Goal: Check status: Check status

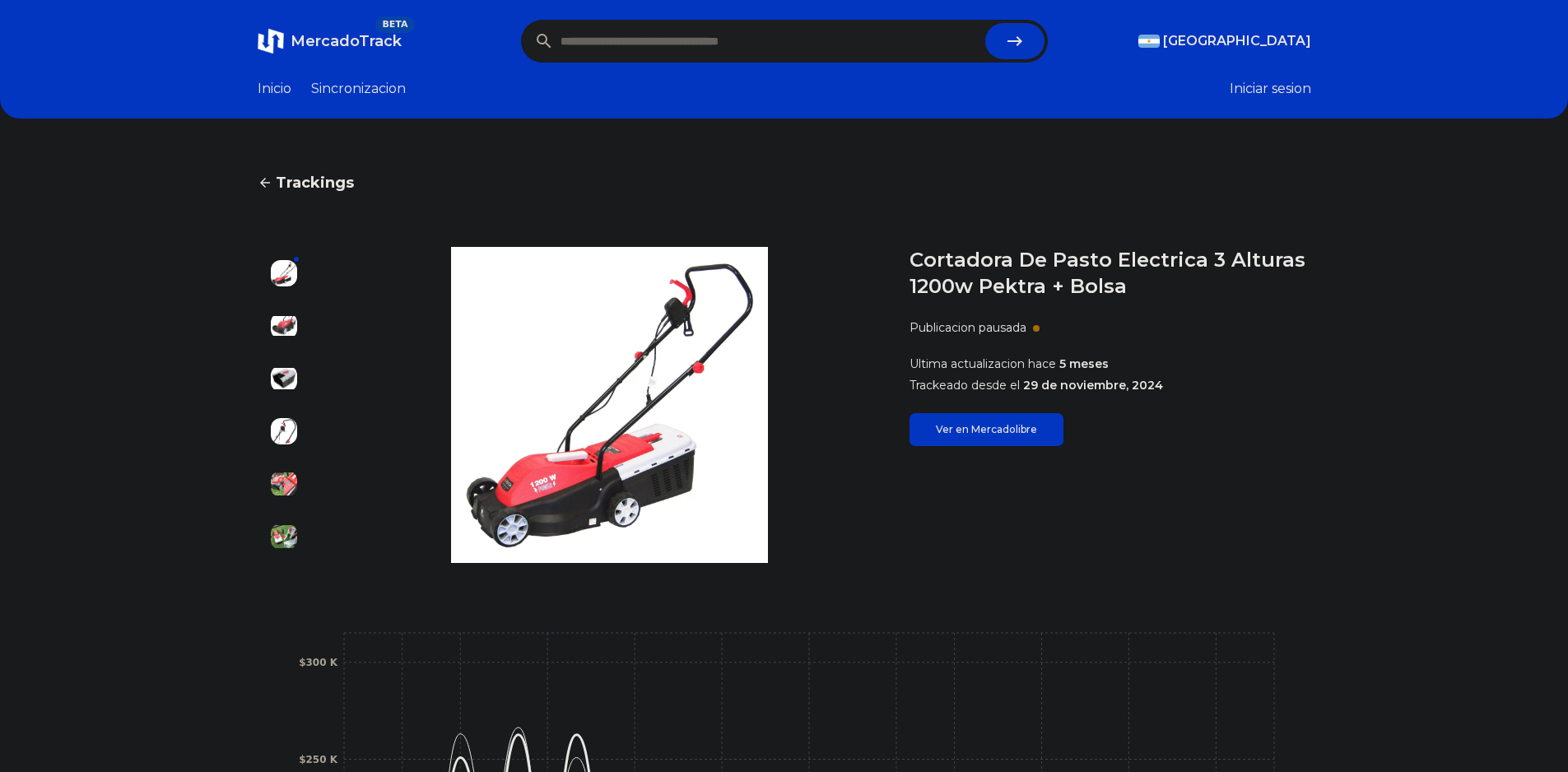
scroll to position [26, 0]
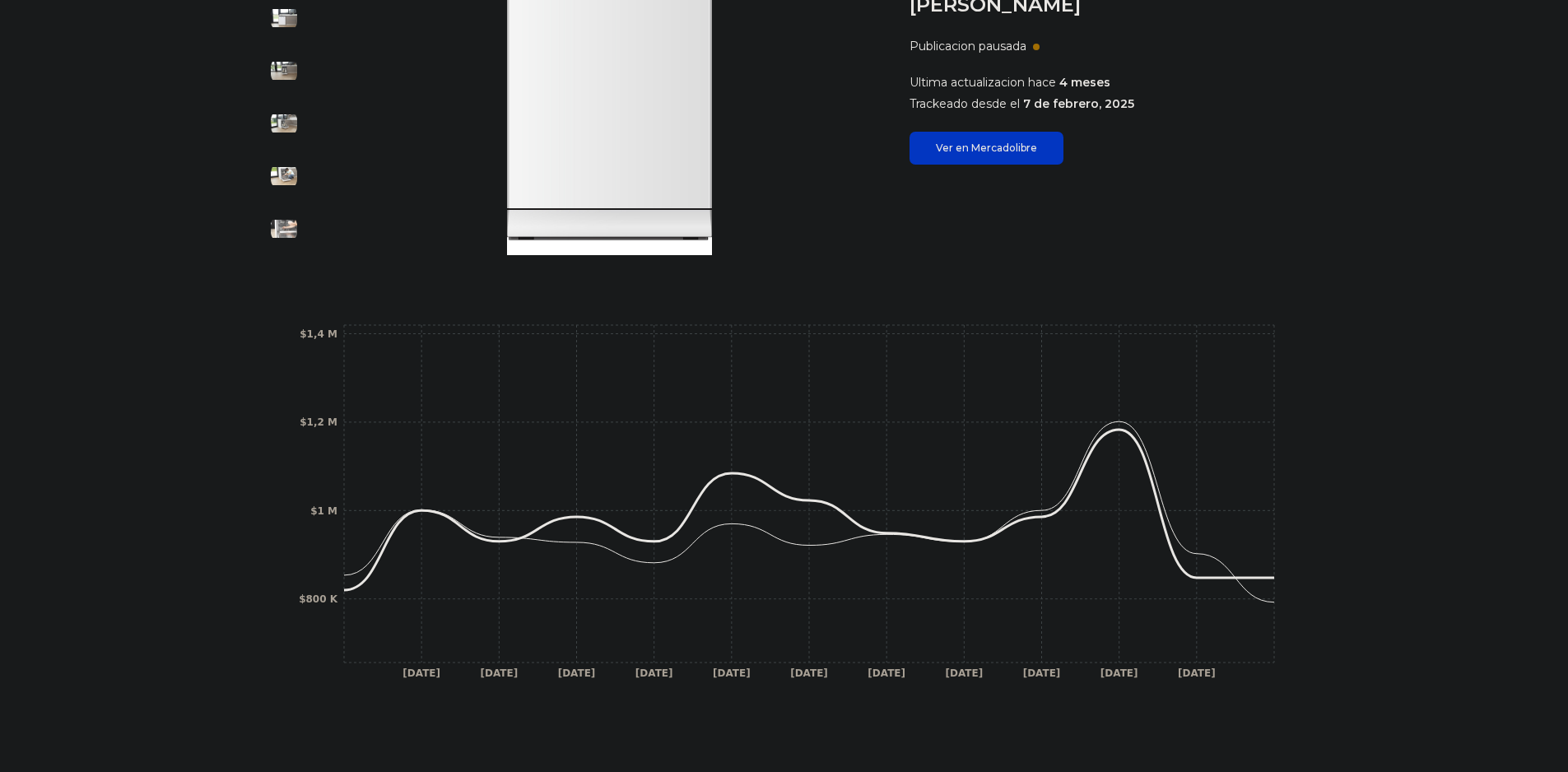
scroll to position [329, 0]
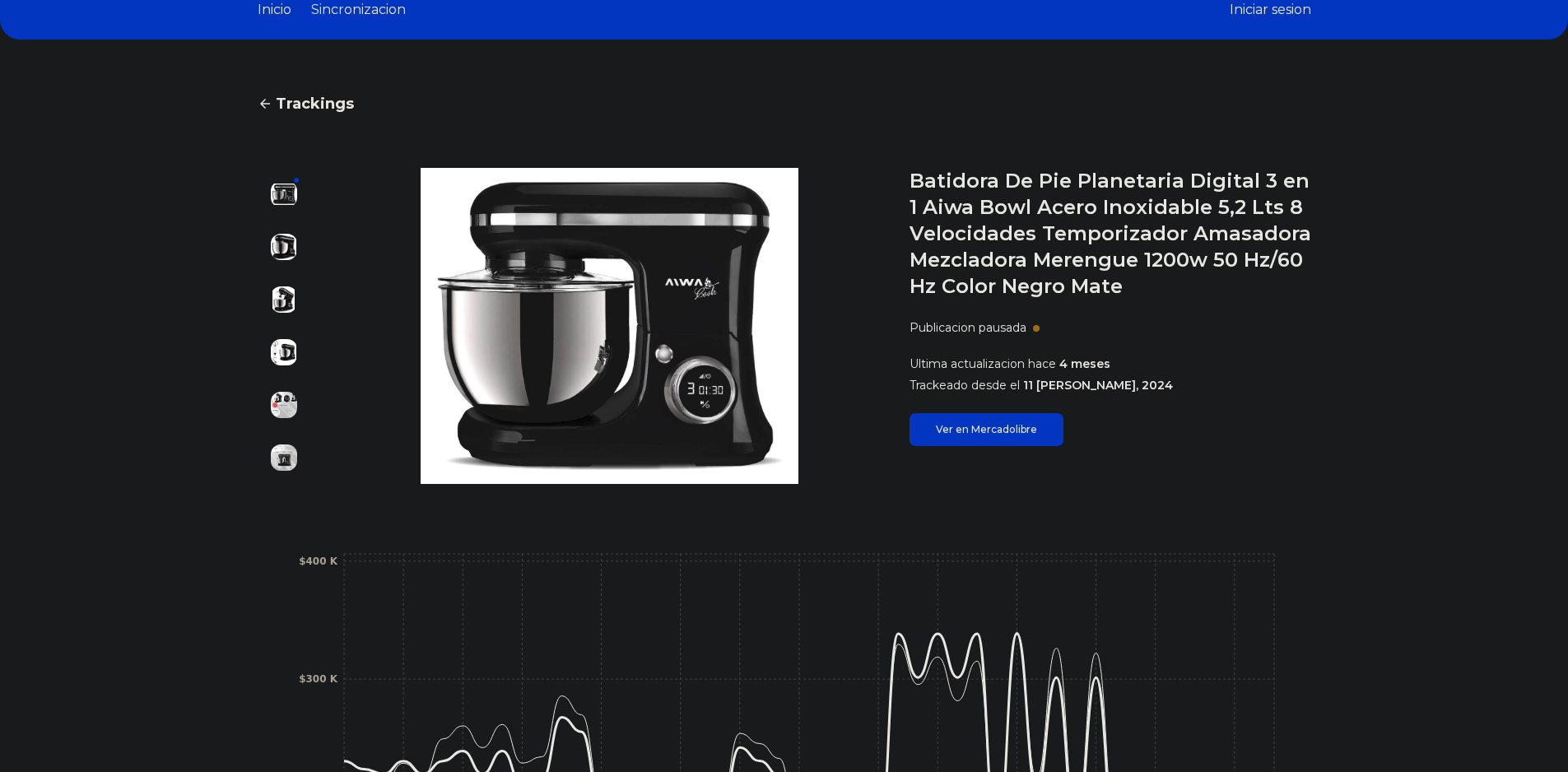
scroll to position [247, 0]
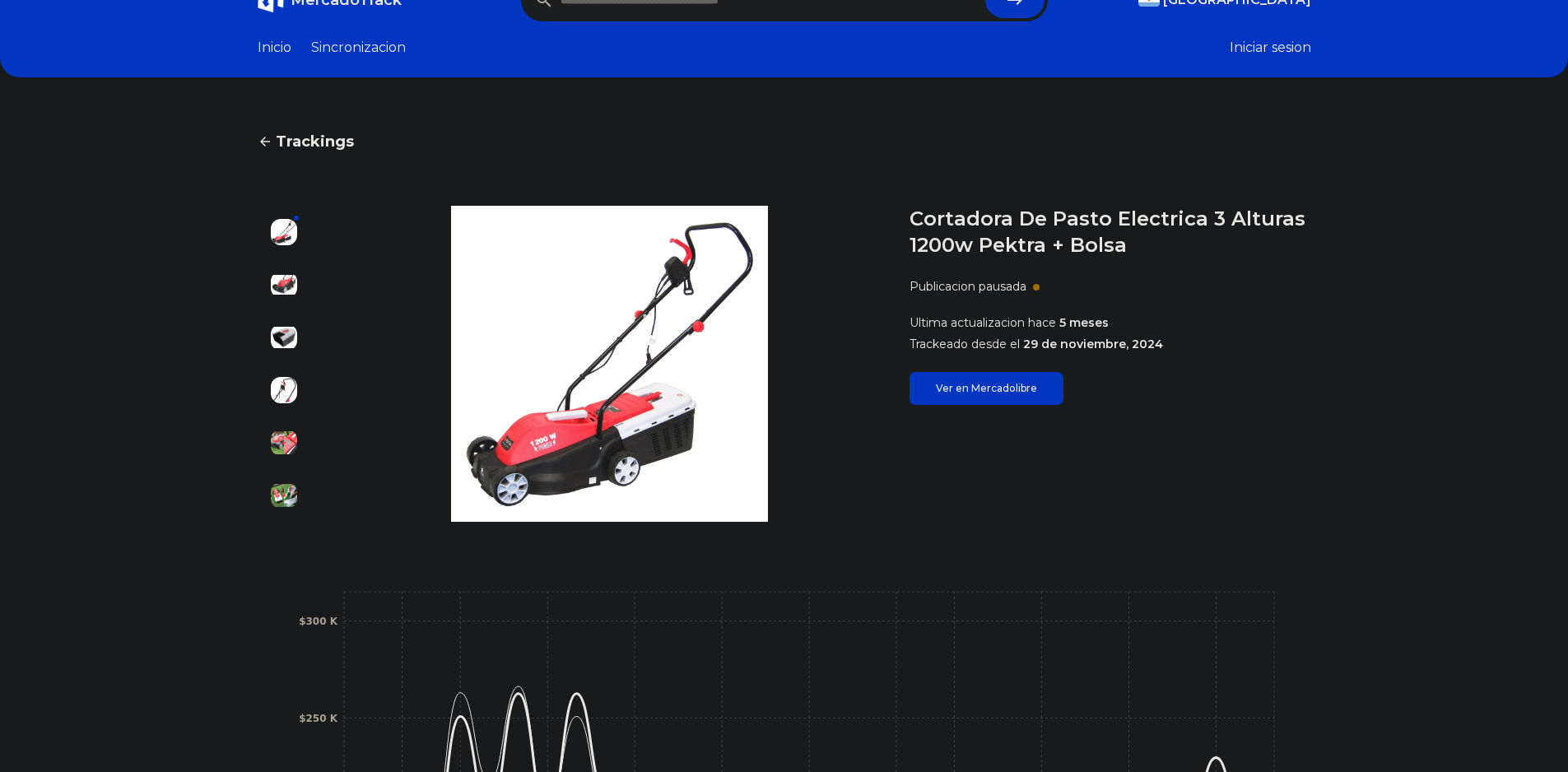
scroll to position [26, 0]
